Goal: Task Accomplishment & Management: Manage account settings

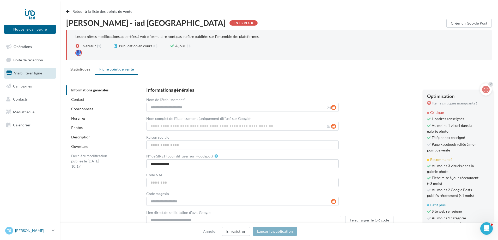
click at [8, 230] on span "TS" at bounding box center [9, 230] width 4 height 5
click at [23, 170] on link "Gérer mon compte" at bounding box center [43, 169] width 78 height 12
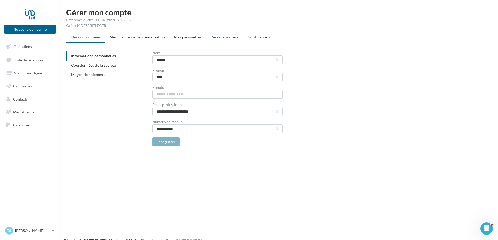
click at [232, 40] on li "Réseaux sociaux" at bounding box center [225, 36] width 36 height 9
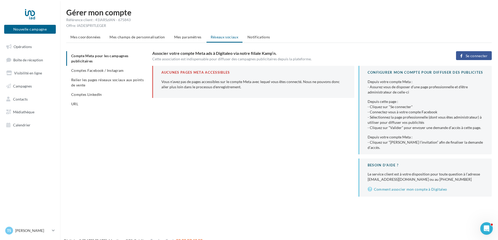
click at [470, 55] on span "Se connecter" at bounding box center [477, 56] width 22 height 4
click at [87, 70] on span "Comptes Facebook / Instagram" at bounding box center [97, 70] width 53 height 4
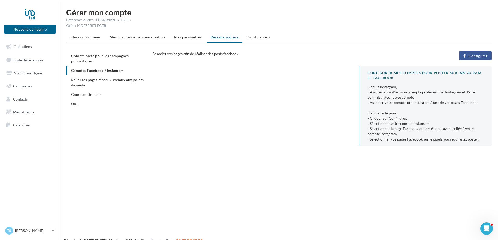
click at [482, 57] on span "Configurer" at bounding box center [478, 56] width 19 height 4
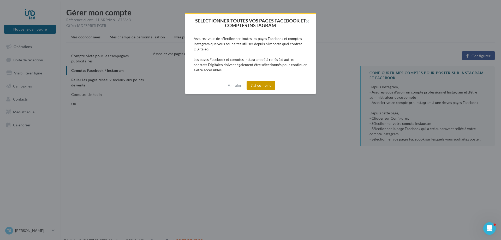
click at [263, 86] on button "J'ai compris" at bounding box center [261, 85] width 29 height 9
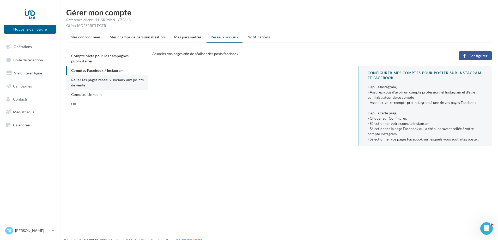
click at [116, 81] on span "Relier les pages réseaux sociaux aux points de vente" at bounding box center [107, 82] width 73 height 10
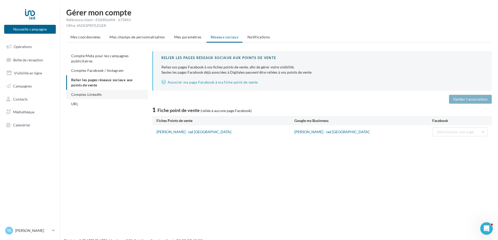
click at [104, 94] on li "Comptes LinkedIn" at bounding box center [107, 94] width 82 height 9
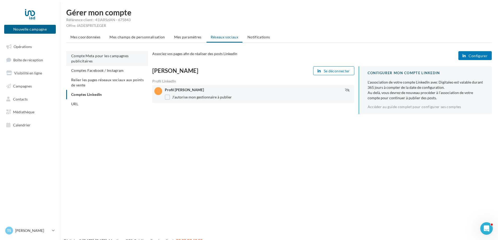
click at [112, 58] on li "Compte Meta pour les campagnes publicitaires" at bounding box center [107, 58] width 82 height 15
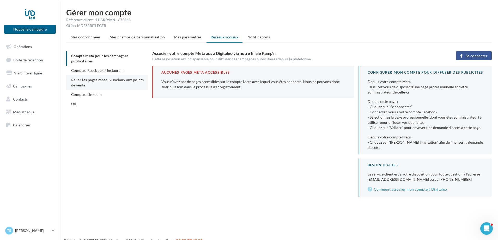
click at [123, 82] on li "Relier les pages réseaux sociaux aux points de vente" at bounding box center [107, 82] width 82 height 15
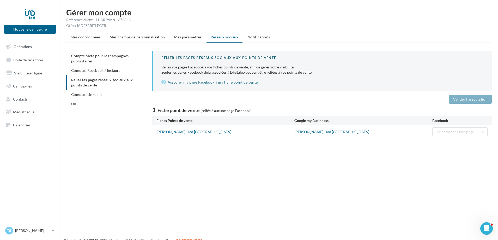
click at [246, 80] on link "Associer ma page Facebook à ma fiche point de vente" at bounding box center [323, 82] width 322 height 6
click at [92, 60] on span "Compte Meta pour les campagnes publicitaires" at bounding box center [100, 58] width 58 height 10
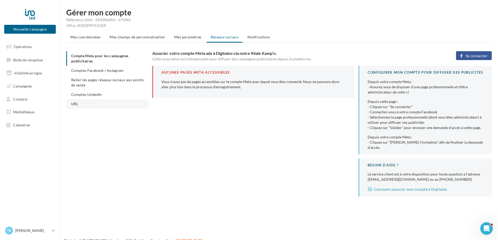
click at [88, 103] on li "URL" at bounding box center [107, 103] width 82 height 9
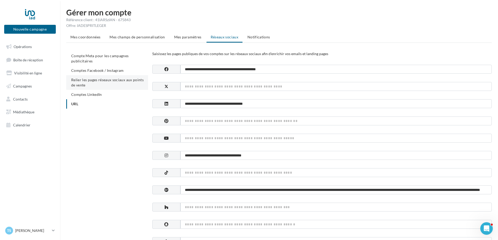
click at [118, 79] on span "Relier les pages réseaux sociaux aux points de vente" at bounding box center [107, 82] width 73 height 10
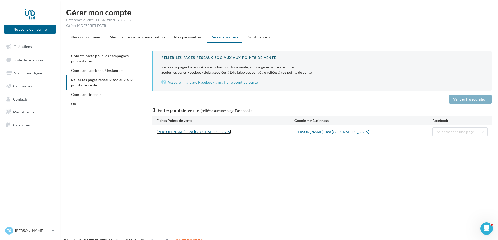
click at [186, 130] on link "Tony SANTOS - iad France" at bounding box center [194, 131] width 75 height 4
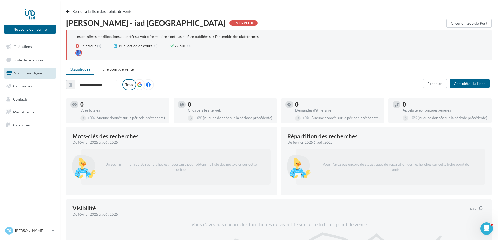
click at [139, 84] on icon at bounding box center [139, 84] width 5 height 5
click at [149, 85] on icon at bounding box center [148, 84] width 5 height 5
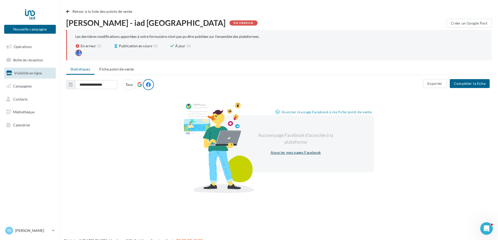
click at [300, 154] on link "Associer mes pages Facebook" at bounding box center [296, 152] width 54 height 6
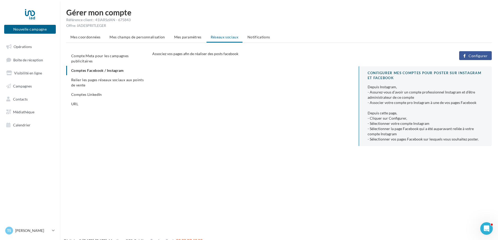
click at [300, 154] on div "Gérer mon compte Référence client : 41IARSzIAN - 675843 Offre: IADESPRITLEGER M…" at bounding box center [279, 83] width 438 height 150
click at [34, 64] on link "Boîte de réception" at bounding box center [30, 59] width 54 height 11
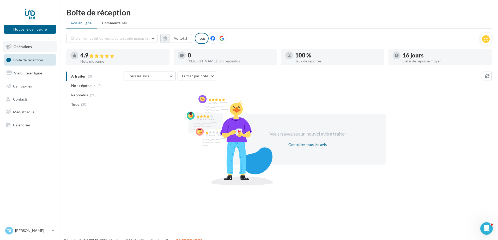
click at [26, 48] on span "Opérations" at bounding box center [23, 46] width 18 height 4
